Goal: Task Accomplishment & Management: Use online tool/utility

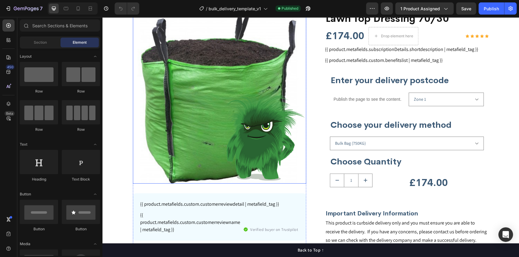
scroll to position [81, 0]
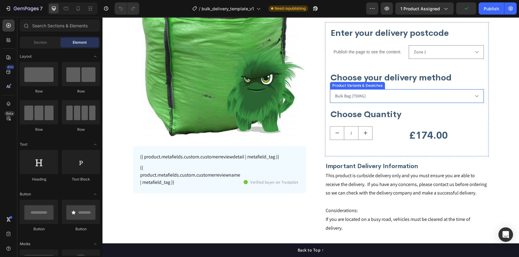
click at [377, 97] on select "Bulk Bag (750KG) Bagged - 25x 25KG (625KG) Bagged - 40x 25KG (1000KG)" at bounding box center [407, 96] width 154 height 14
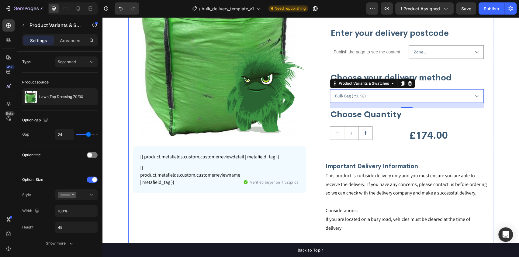
click at [490, 80] on div "Product Images {{ product.metafields.custom.customerreviewdetail | metafield_ta…" at bounding box center [310, 241] width 365 height 556
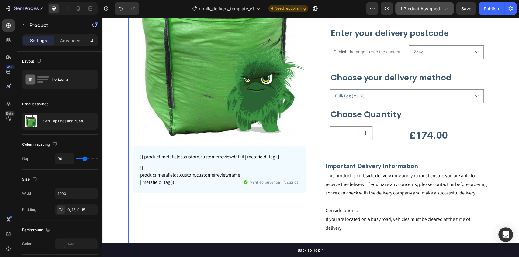
click at [421, 10] on span "1 product assigned" at bounding box center [420, 8] width 40 height 6
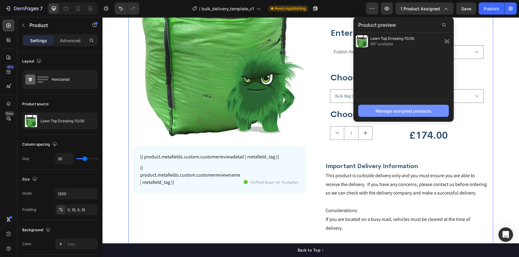
click at [391, 111] on div "Manage assigned products" at bounding box center [403, 111] width 56 height 6
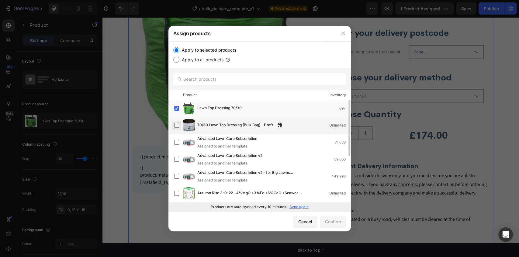
click at [177, 126] on label at bounding box center [176, 125] width 5 height 5
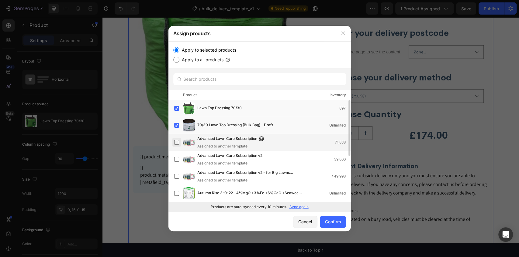
click at [176, 142] on label at bounding box center [176, 142] width 5 height 5
drag, startPoint x: 176, startPoint y: 142, endPoint x: 183, endPoint y: 140, distance: 7.7
click at [176, 142] on label at bounding box center [176, 142] width 5 height 5
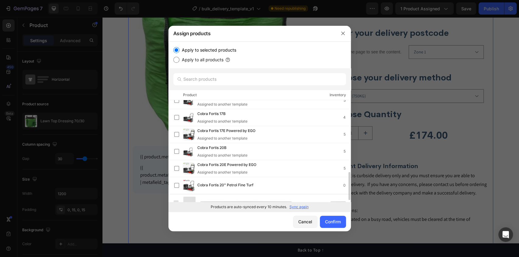
scroll to position [255, 0]
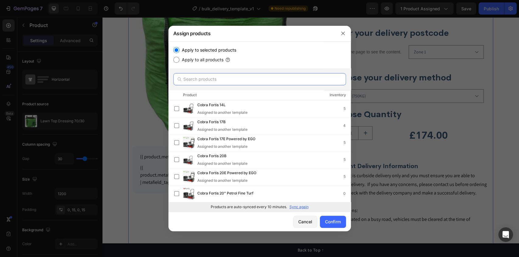
click at [203, 78] on input "text" at bounding box center [259, 79] width 173 height 12
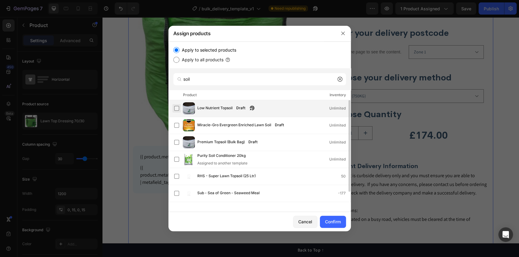
click at [179, 109] on label at bounding box center [176, 108] width 5 height 5
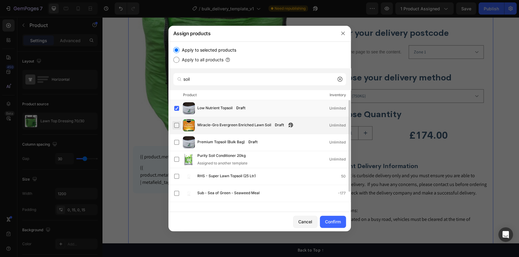
click at [176, 125] on label at bounding box center [176, 125] width 5 height 5
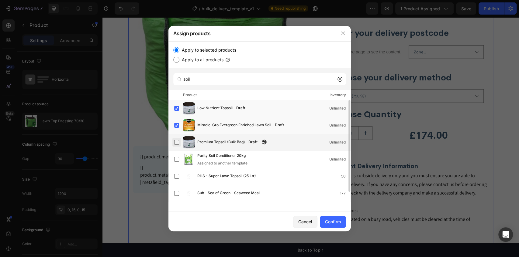
click at [176, 143] on label at bounding box center [176, 142] width 5 height 5
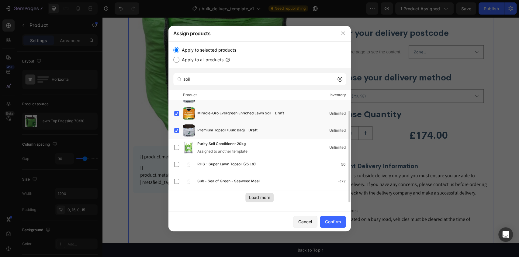
click at [259, 197] on div "Load more" at bounding box center [259, 198] width 21 height 6
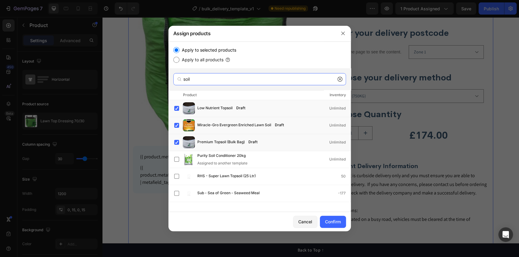
click at [199, 78] on input "soil" at bounding box center [259, 79] width 173 height 12
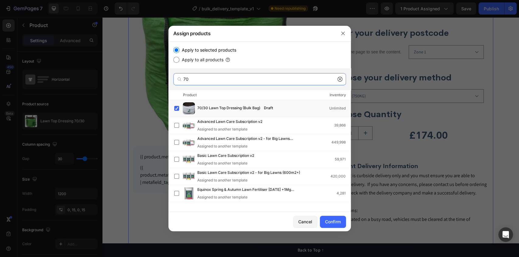
click at [212, 78] on input "70" at bounding box center [259, 79] width 173 height 12
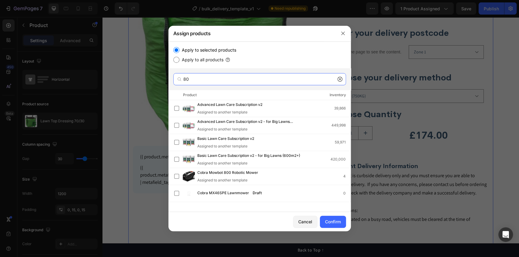
click at [210, 78] on input "80" at bounding box center [259, 79] width 173 height 12
type input "lawn"
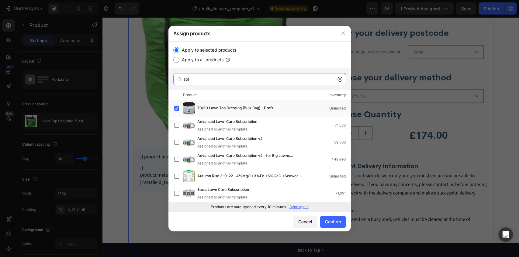
type input "soil"
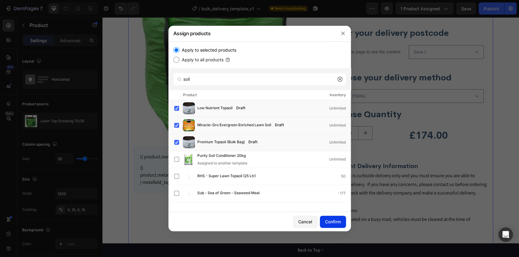
click at [332, 219] on div "Confirm" at bounding box center [333, 222] width 16 height 6
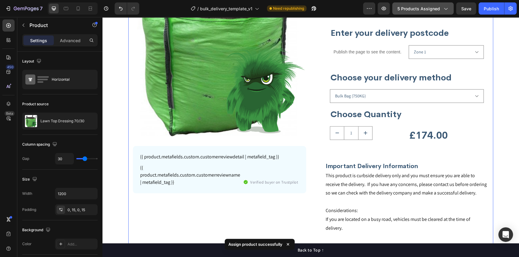
click at [440, 9] on div "5 products assigned" at bounding box center [422, 8] width 51 height 6
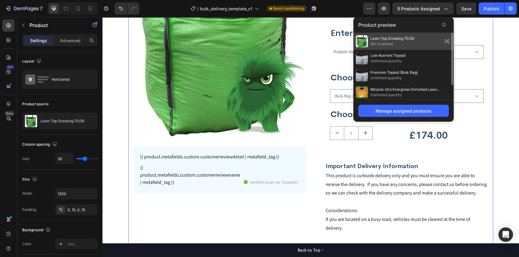
click at [448, 40] on icon at bounding box center [446, 41] width 9 height 9
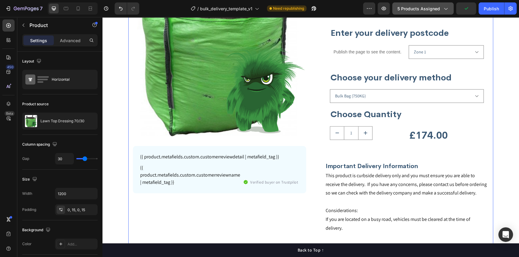
click at [446, 10] on icon "button" at bounding box center [445, 8] width 6 height 6
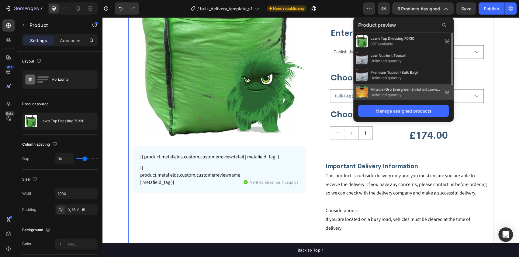
scroll to position [18, 0]
click at [447, 90] on icon at bounding box center [446, 91] width 9 height 9
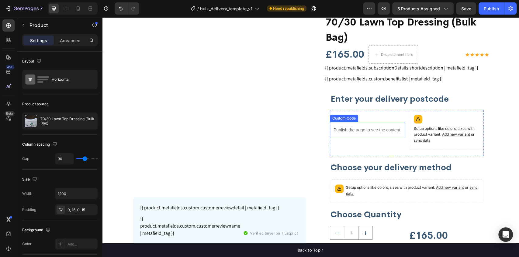
scroll to position [61, 0]
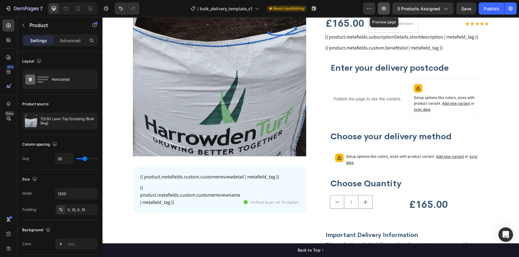
click at [386, 8] on icon "button" at bounding box center [383, 9] width 5 height 4
click at [490, 8] on div "Publish" at bounding box center [491, 8] width 15 height 6
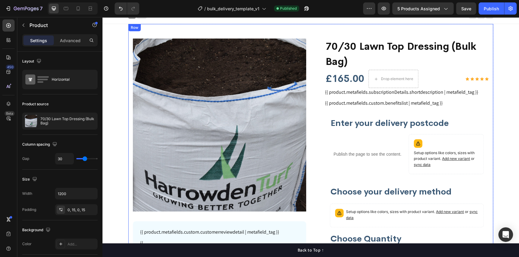
scroll to position [0, 0]
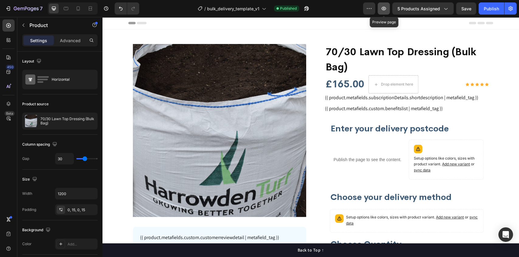
click at [382, 5] on icon "button" at bounding box center [383, 8] width 6 height 6
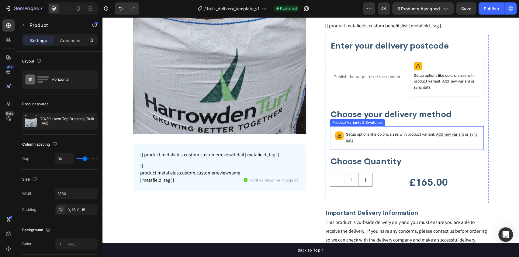
scroll to position [101, 0]
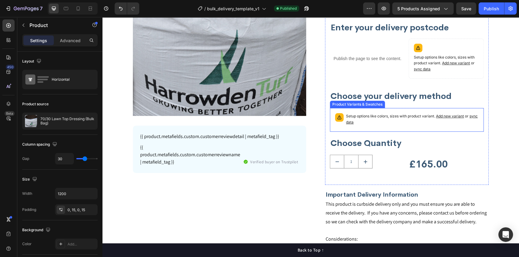
click at [381, 116] on p "Setup options like colors, sizes with product variant. Add new variant or sync …" at bounding box center [412, 119] width 133 height 12
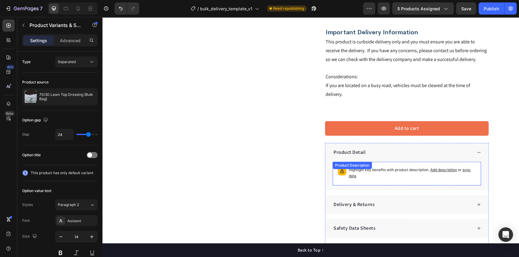
scroll to position [304, 0]
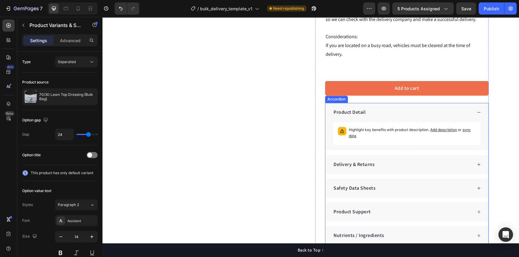
click at [388, 160] on div "Delivery & Returns" at bounding box center [401, 164] width 139 height 9
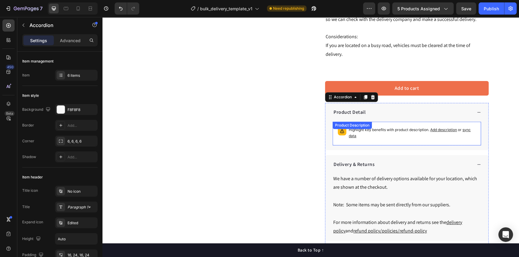
click at [468, 128] on span "sync data" at bounding box center [410, 133] width 122 height 11
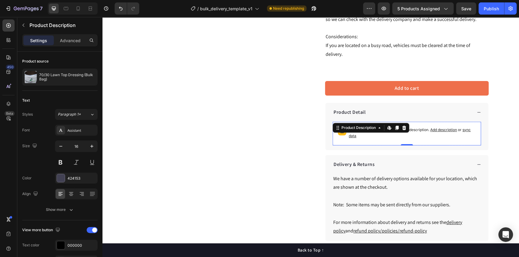
click at [468, 128] on span "sync data" at bounding box center [410, 133] width 122 height 11
click at [387, 126] on icon at bounding box center [389, 128] width 5 height 5
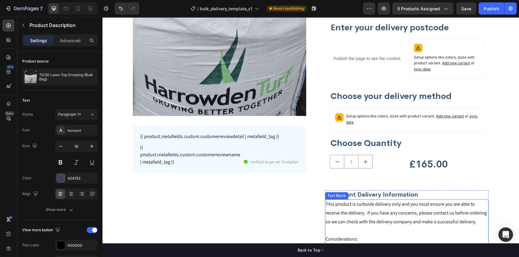
scroll to position [40, 0]
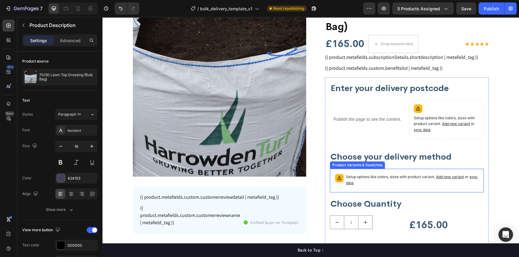
click at [384, 176] on p "Setup options like colors, sizes with product variant. Add new variant or sync …" at bounding box center [412, 180] width 133 height 12
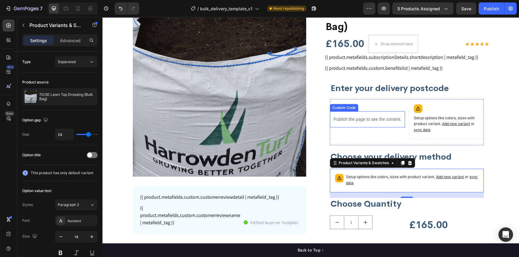
click at [374, 119] on p "Publish the page to see the content." at bounding box center [367, 119] width 75 height 6
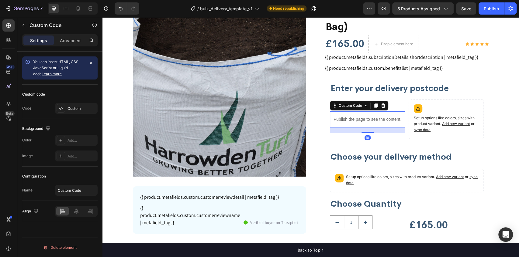
click at [374, 119] on p "Publish the page to see the content." at bounding box center [367, 119] width 75 height 6
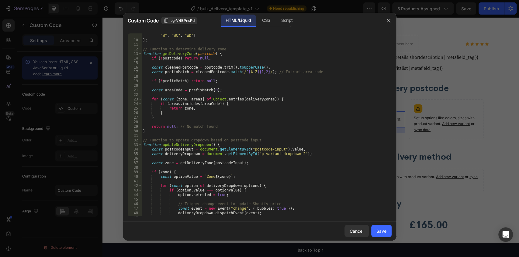
scroll to position [109, 0]
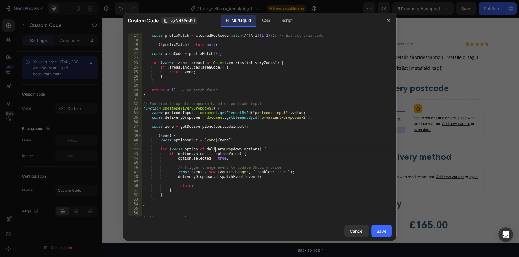
click at [215, 150] on div "const prefixMatch = cleanedPostcode . match ( / ^[ A - Z ]{1,2} / ) ; // Extrac…" at bounding box center [265, 129] width 247 height 192
click at [192, 178] on div "const prefixMatch = cleanedPostcode . match ( / ^[ A - Z ]{1,2} / ) ; // Extrac…" at bounding box center [265, 129] width 247 height 192
click at [223, 177] on div "const prefixMatch = cleanedPostcode . match ( / ^[ A - Z ]{1,2} / ) ; // Extrac…" at bounding box center [265, 129] width 247 height 192
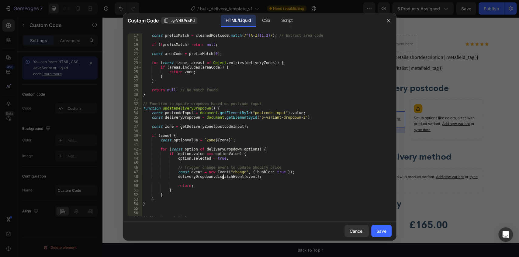
click at [223, 177] on div "const prefixMatch = cleanedPostcode . match ( / ^[ A - Z ]{1,2} / ) ; // Extrac…" at bounding box center [265, 129] width 247 height 192
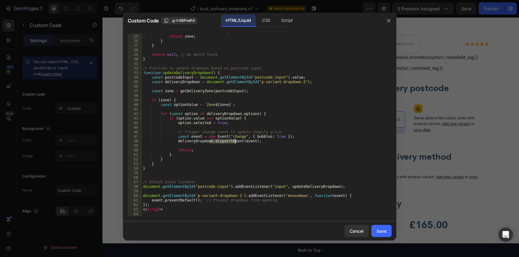
scroll to position [145, 0]
click at [292, 188] on div "if ( areas . includes ( areaCode )) { return zone ; } } return null ; // No mat…" at bounding box center [265, 126] width 247 height 192
type textarea "document.getElementById("postcode-input").addEventListener("input", updateDeliv…"
click at [292, 188] on div "if ( areas . includes ( areaCode )) { return zone ; } } return null ; // No mat…" at bounding box center [265, 126] width 247 height 192
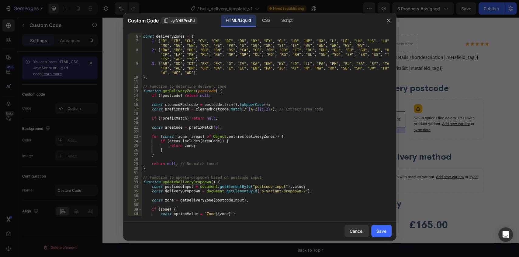
scroll to position [0, 0]
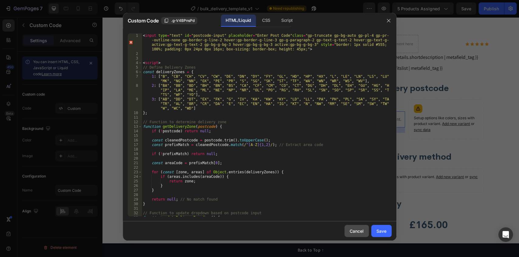
click at [359, 232] on div "Cancel" at bounding box center [356, 231] width 14 height 6
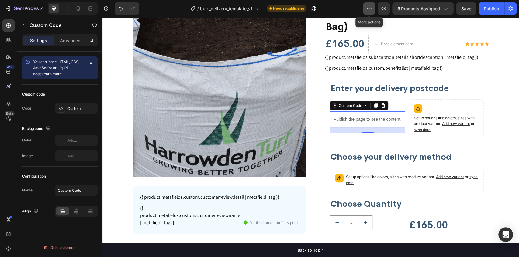
click at [367, 9] on icon "button" at bounding box center [369, 8] width 6 height 6
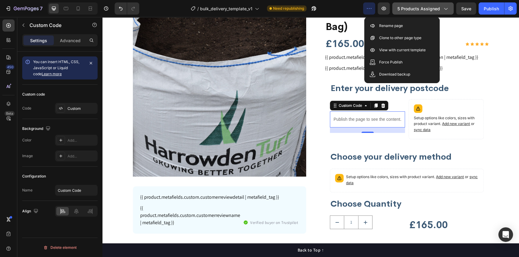
click at [448, 9] on icon "button" at bounding box center [445, 8] width 6 height 6
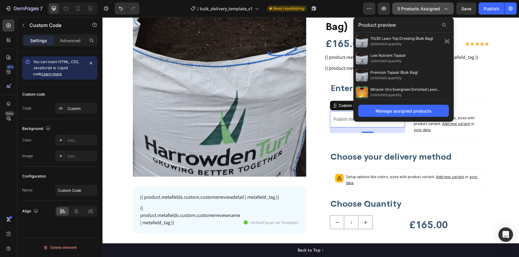
click at [448, 9] on icon "button" at bounding box center [445, 8] width 6 height 6
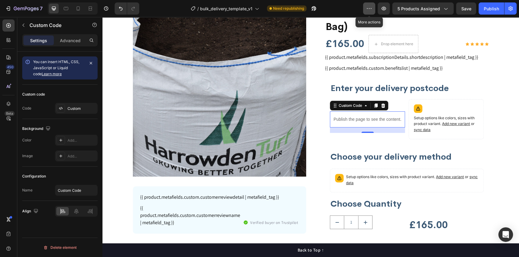
click at [366, 7] on button "button" at bounding box center [369, 8] width 12 height 12
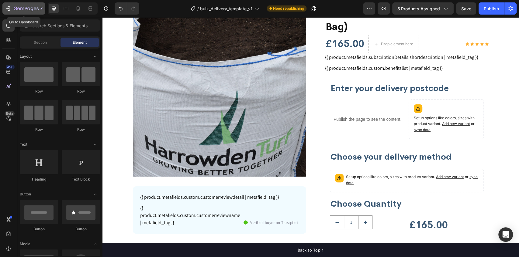
click at [14, 6] on icon "button" at bounding box center [26, 8] width 25 height 5
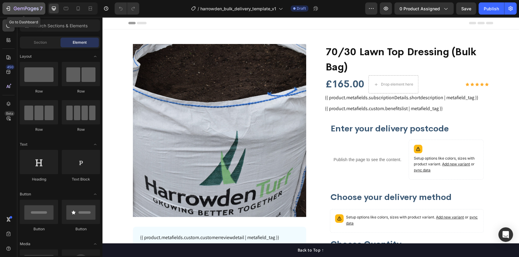
click at [23, 9] on icon "button" at bounding box center [26, 8] width 25 height 5
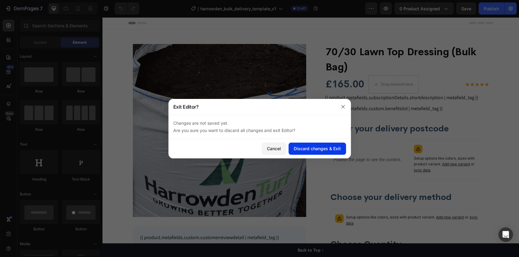
click at [297, 146] on div "Discard changes & Exit" at bounding box center [317, 149] width 47 height 6
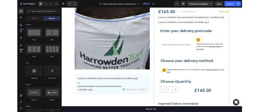
scroll to position [20, 0]
